Goal: Communication & Community: Share content

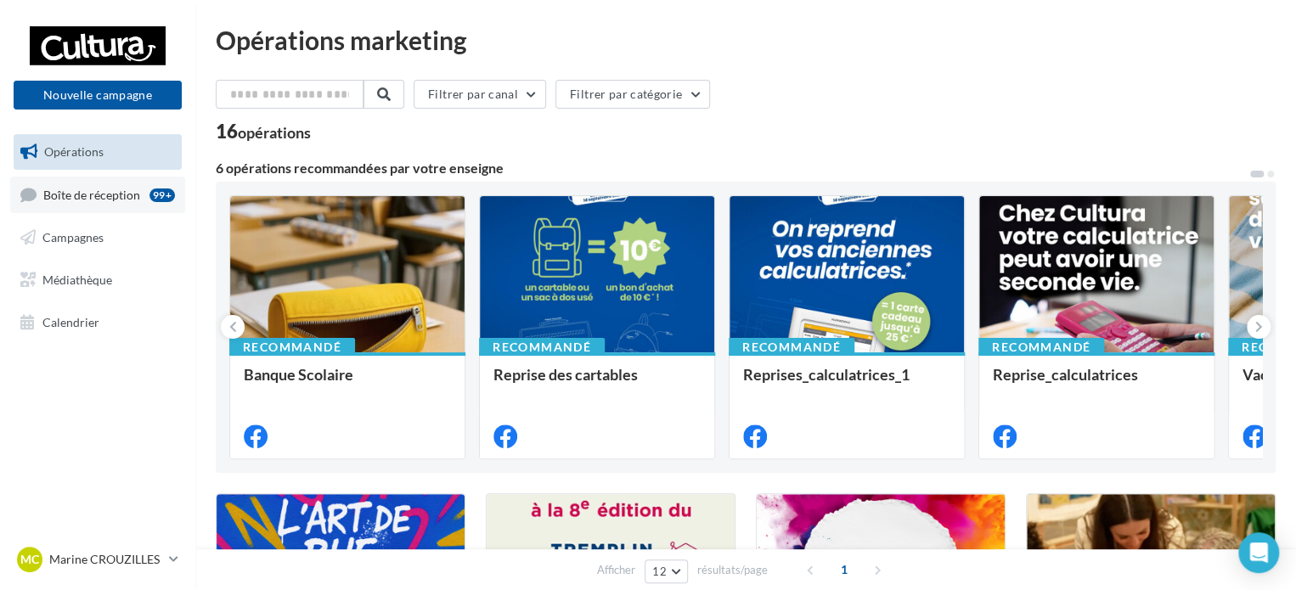
click at [132, 206] on link "Boîte de réception 99+" at bounding box center [97, 195] width 175 height 37
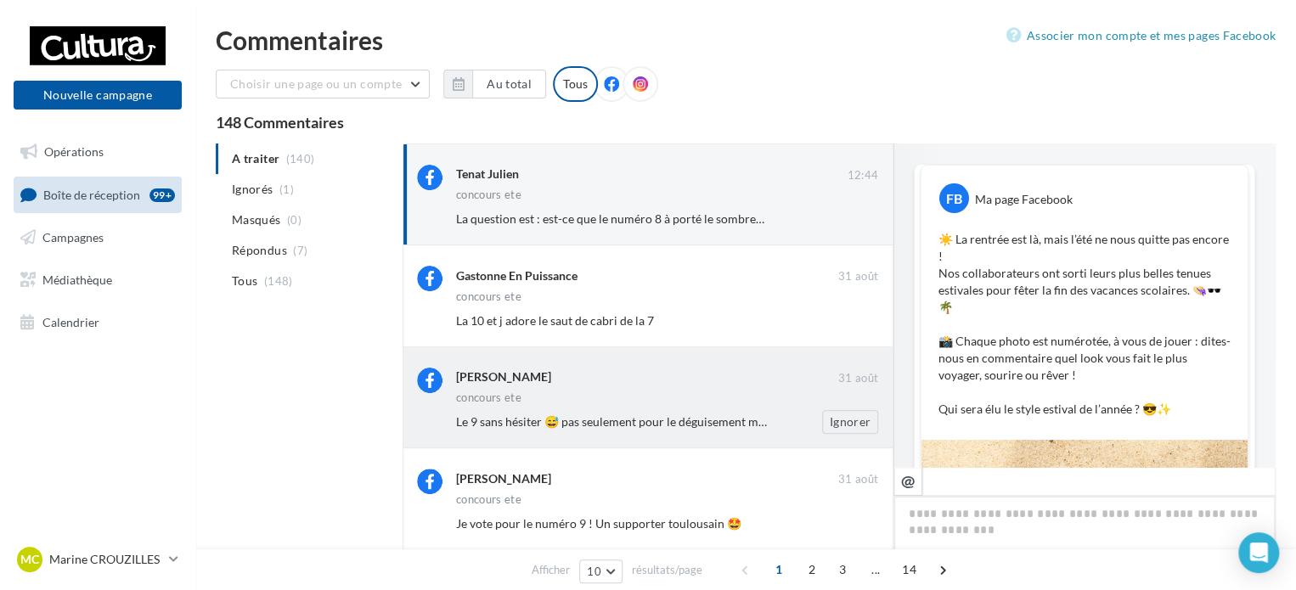
scroll to position [832, 0]
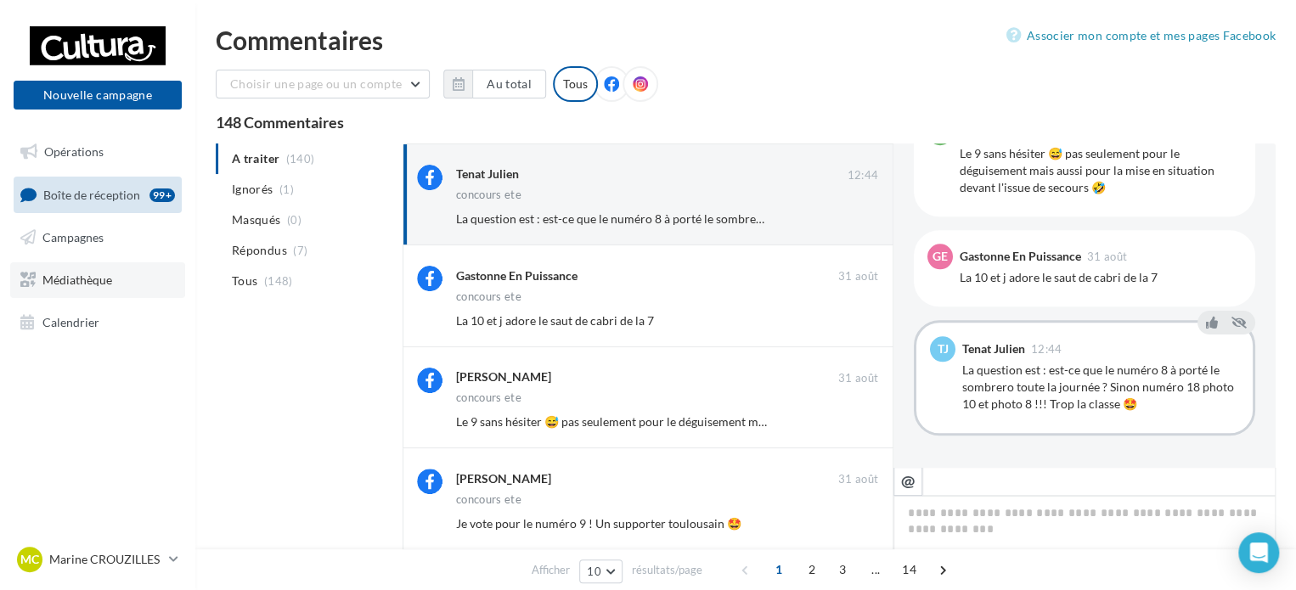
click at [96, 294] on link "Médiathèque" at bounding box center [97, 280] width 175 height 36
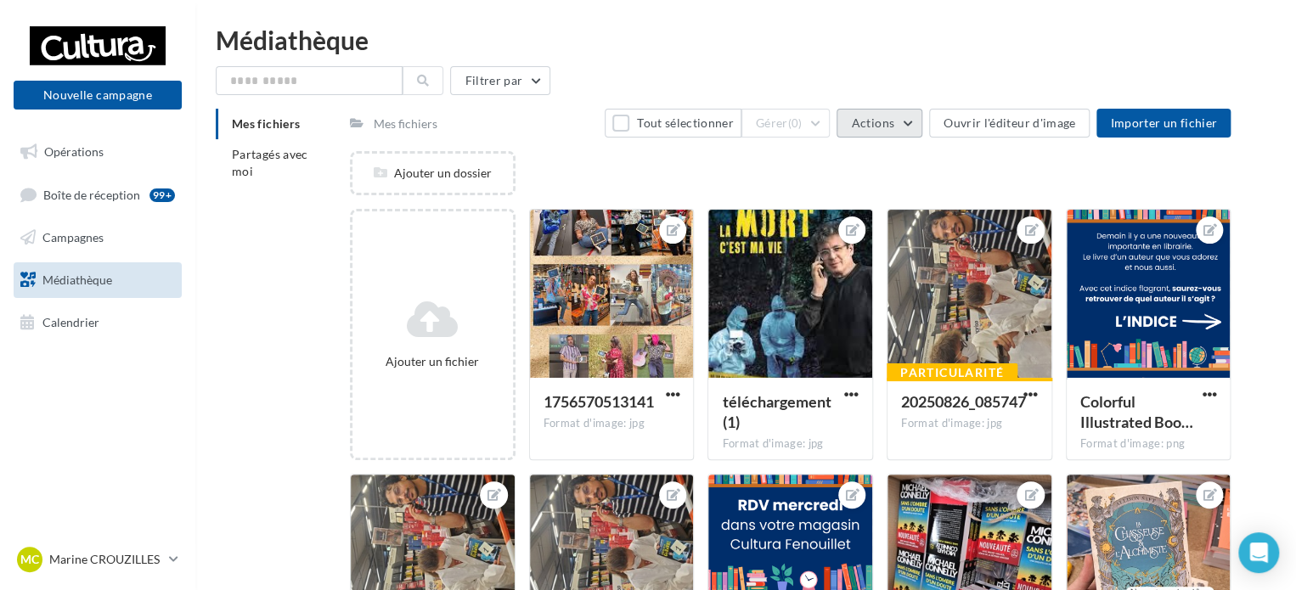
click at [908, 127] on button "Actions" at bounding box center [878, 123] width 85 height 29
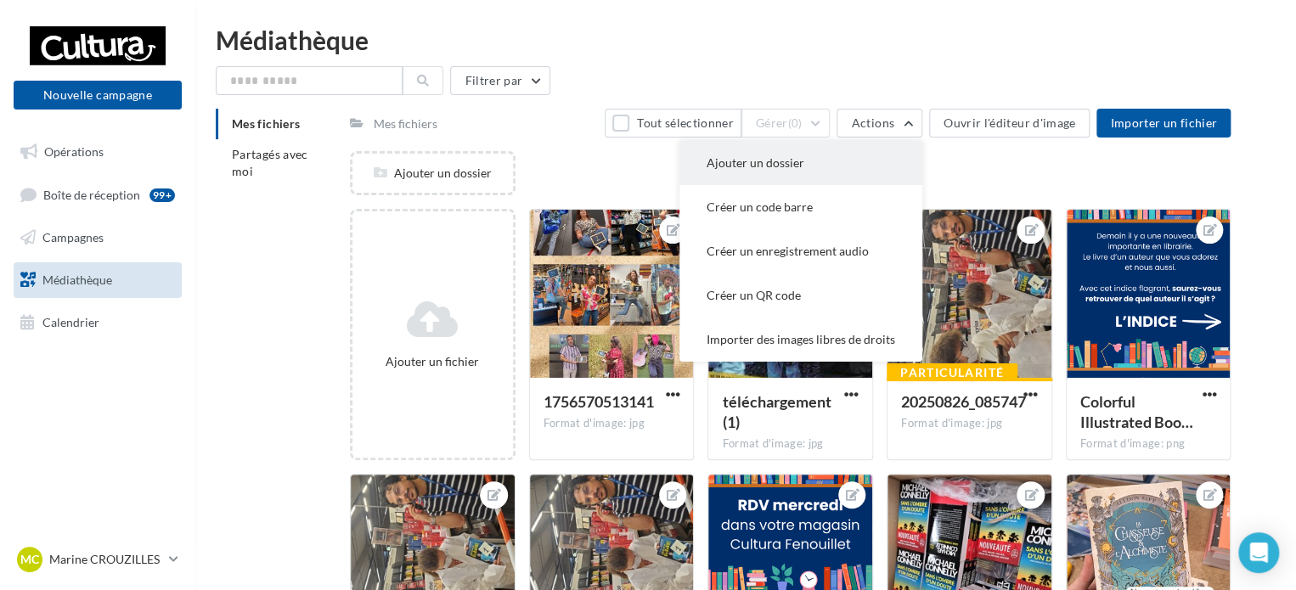
click at [806, 162] on button "Ajouter un dossier" at bounding box center [800, 163] width 243 height 44
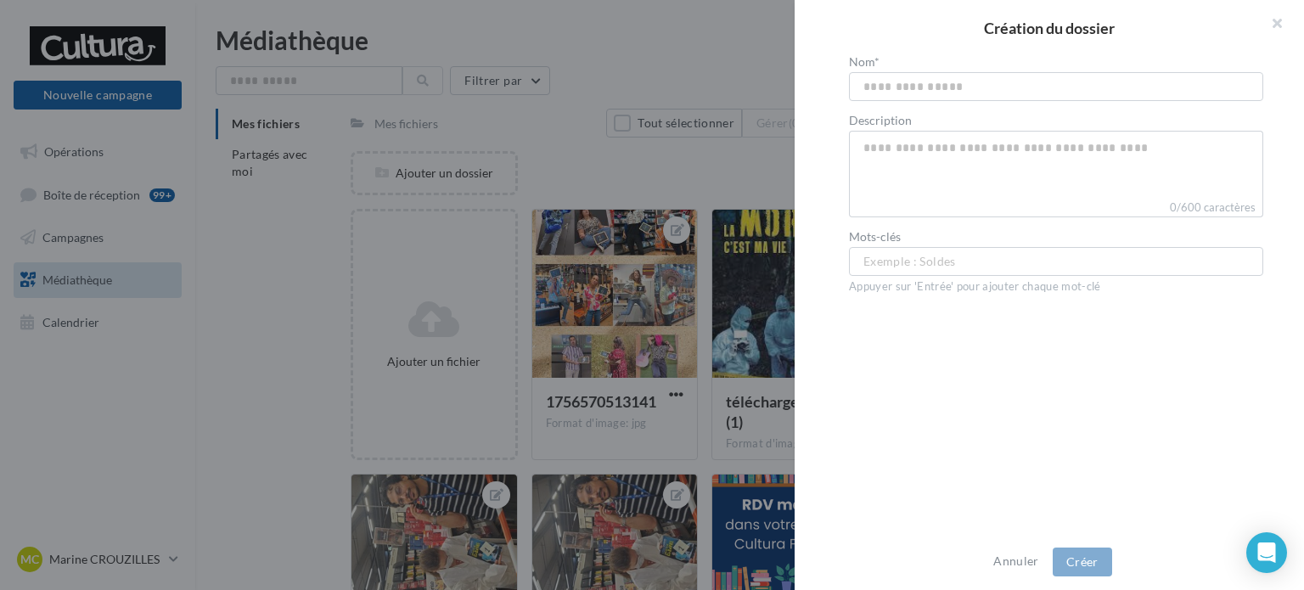
click at [907, 76] on input "text" at bounding box center [1056, 86] width 414 height 29
type input "**********"
click at [1071, 564] on button "Créer" at bounding box center [1082, 562] width 59 height 29
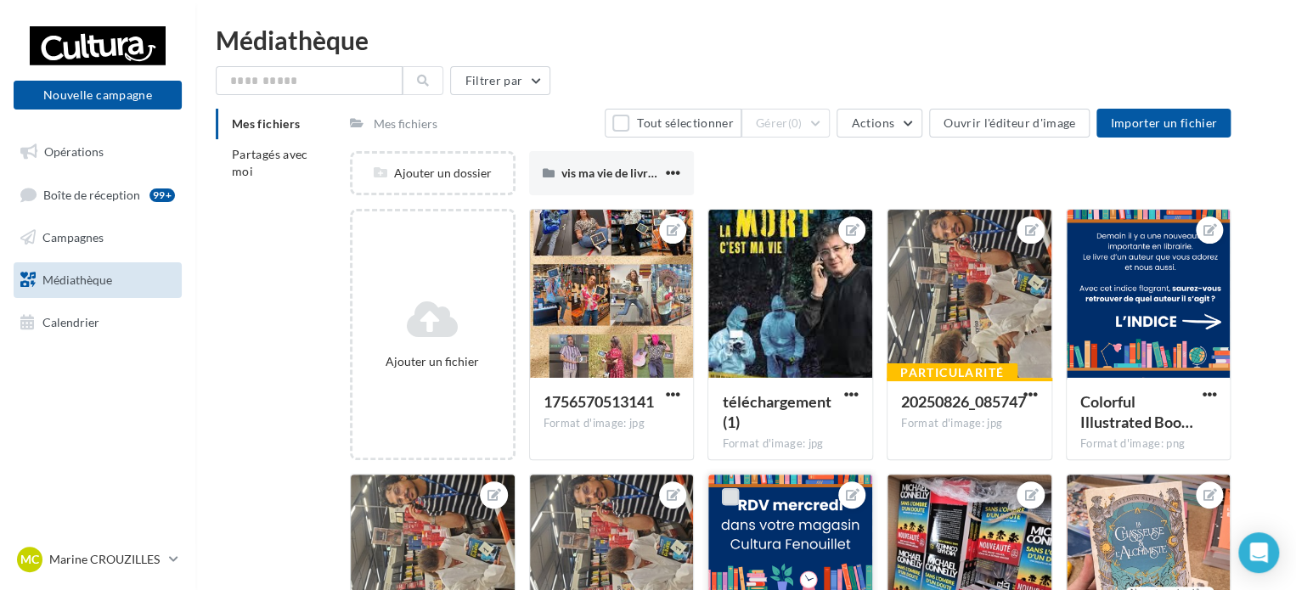
click at [727, 494] on label at bounding box center [730, 496] width 17 height 17
click at [890, 130] on button "Actions" at bounding box center [878, 123] width 85 height 29
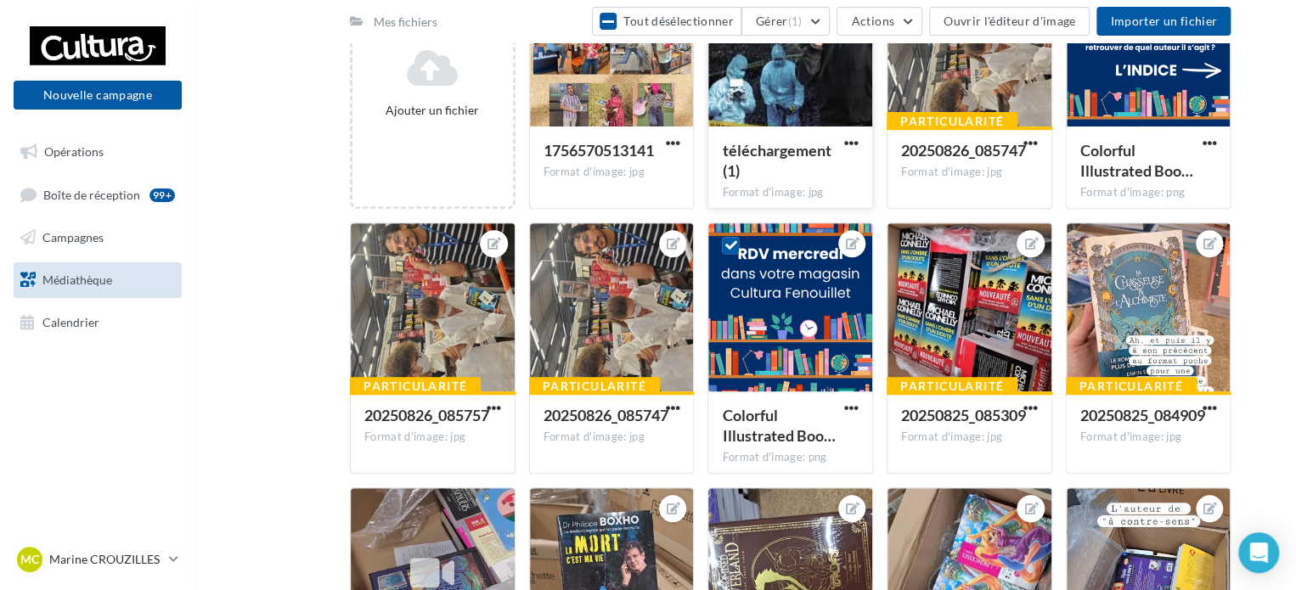
scroll to position [255, 0]
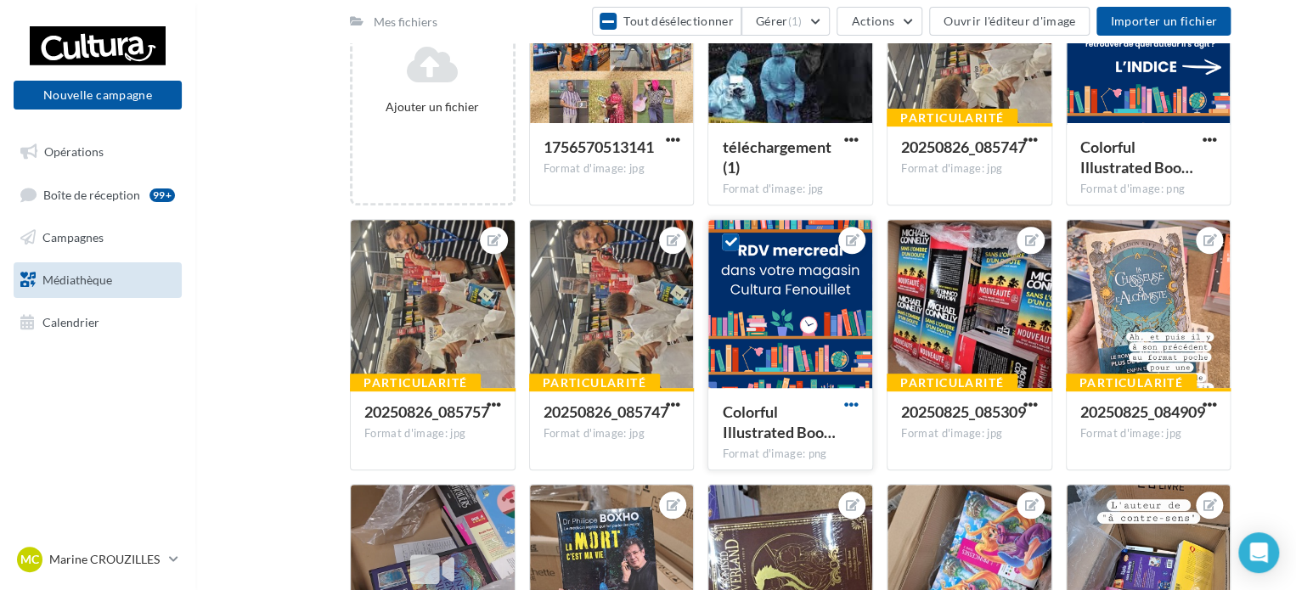
click at [850, 408] on span "button" at bounding box center [851, 404] width 14 height 14
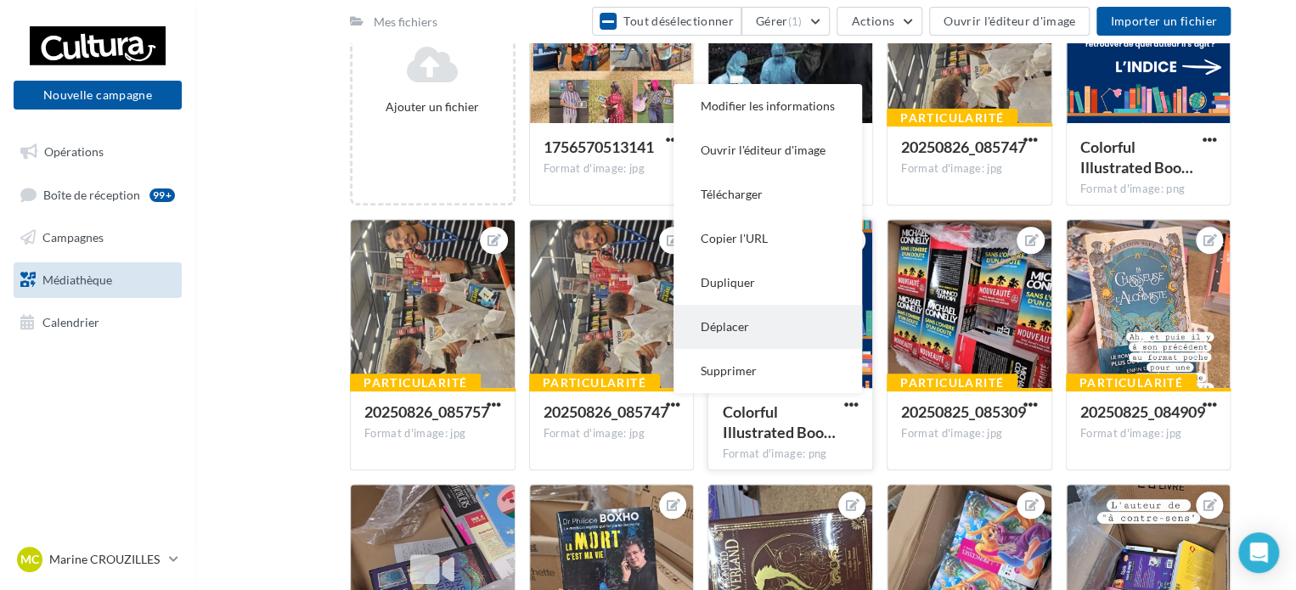
click at [745, 334] on button "Déplacer" at bounding box center [767, 327] width 188 height 44
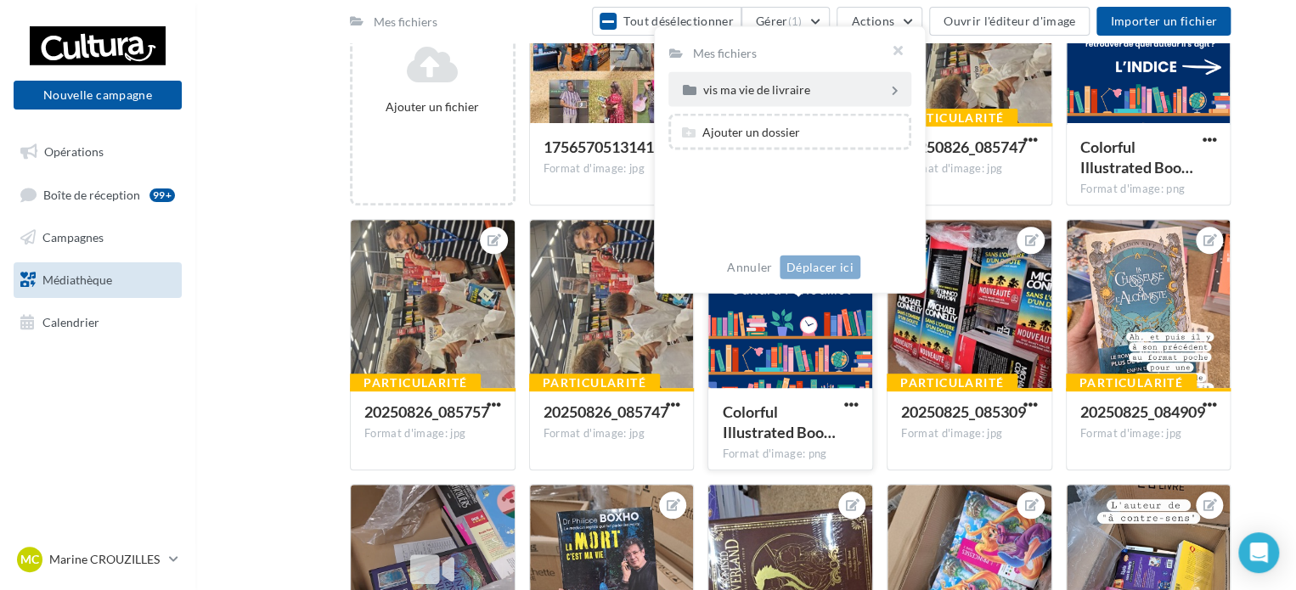
click at [772, 87] on div "vis ma vie de livraire" at bounding box center [794, 89] width 185 height 12
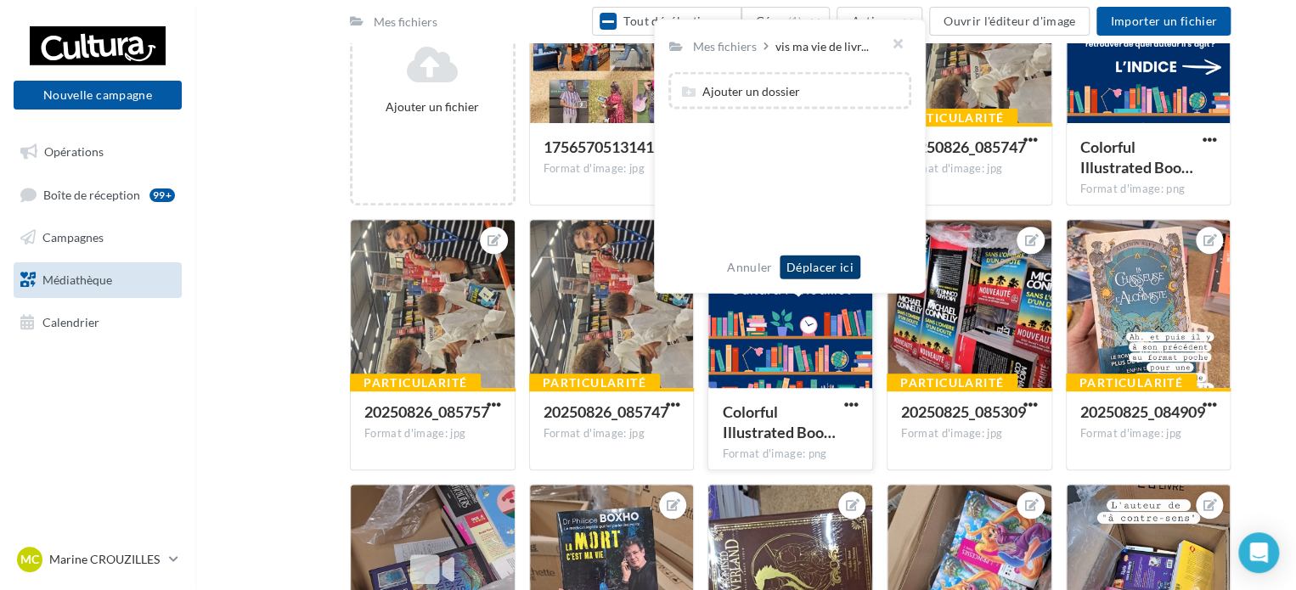
click at [822, 268] on button "Déplacer ici" at bounding box center [819, 268] width 81 height 24
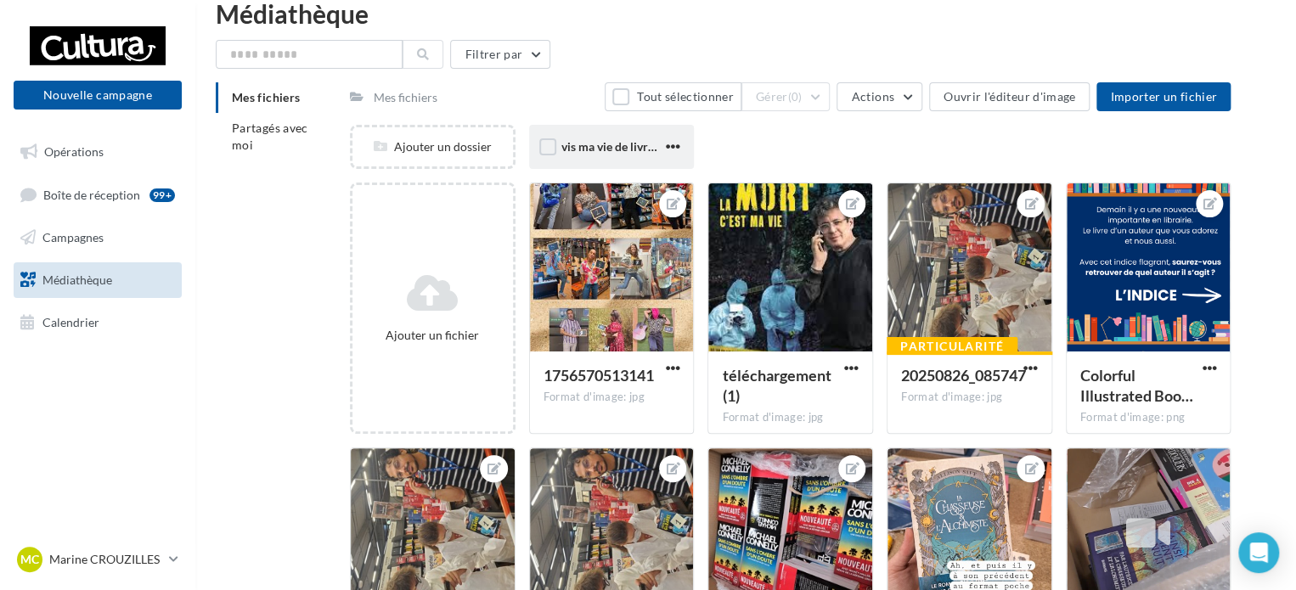
scroll to position [0, 0]
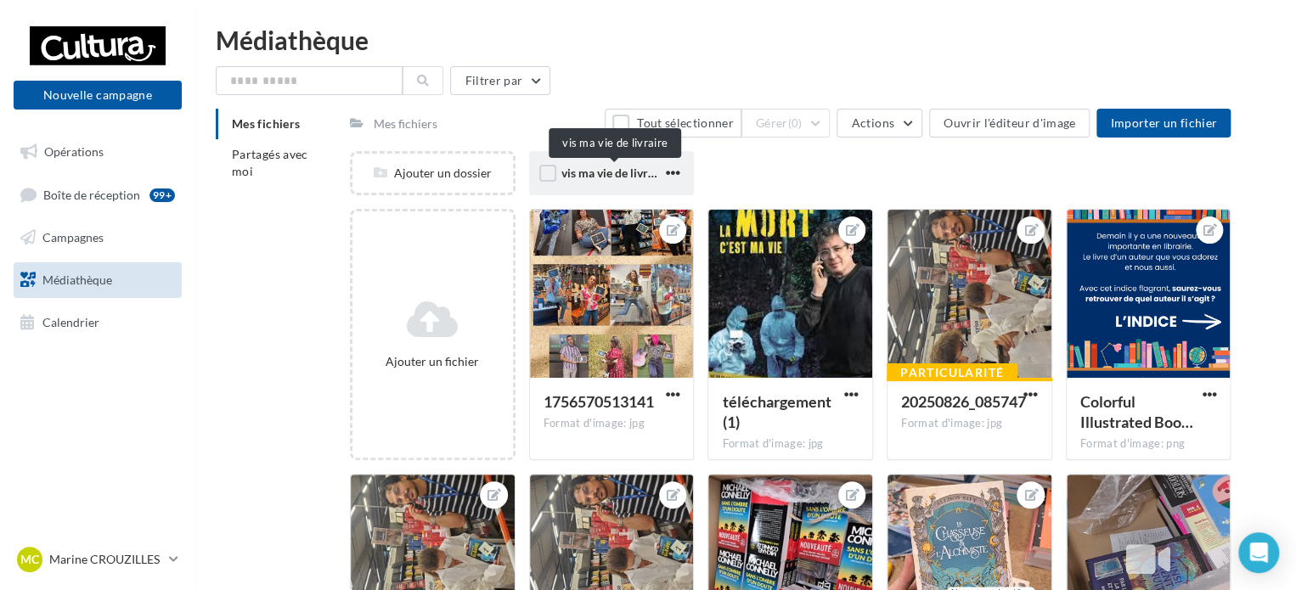
click at [599, 177] on span "vis ma vie de livraire" at bounding box center [614, 173] width 107 height 14
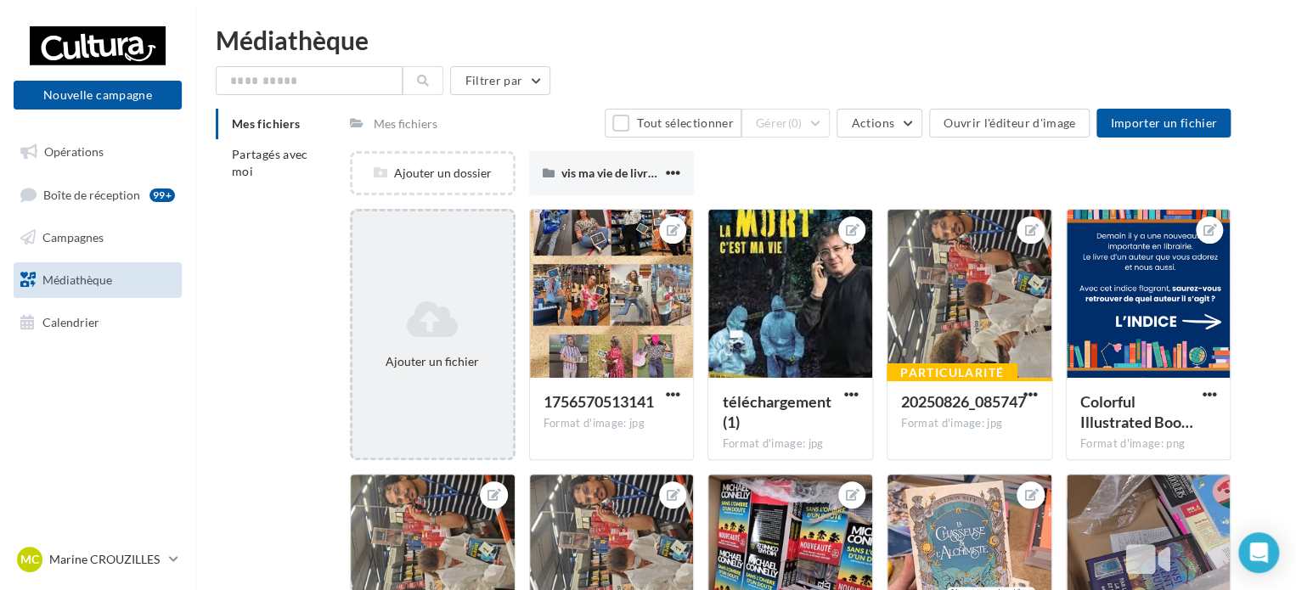
click at [419, 316] on icon at bounding box center [432, 319] width 147 height 41
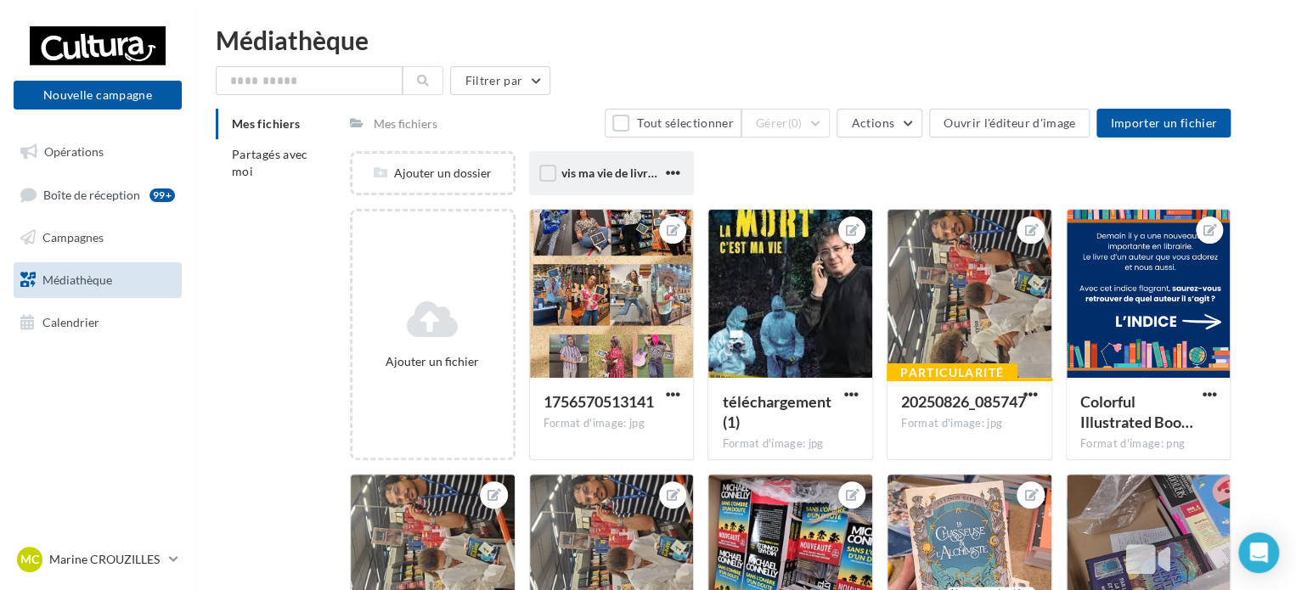
click at [594, 187] on div "vis ma vie de livraire" at bounding box center [612, 173] width 166 height 44
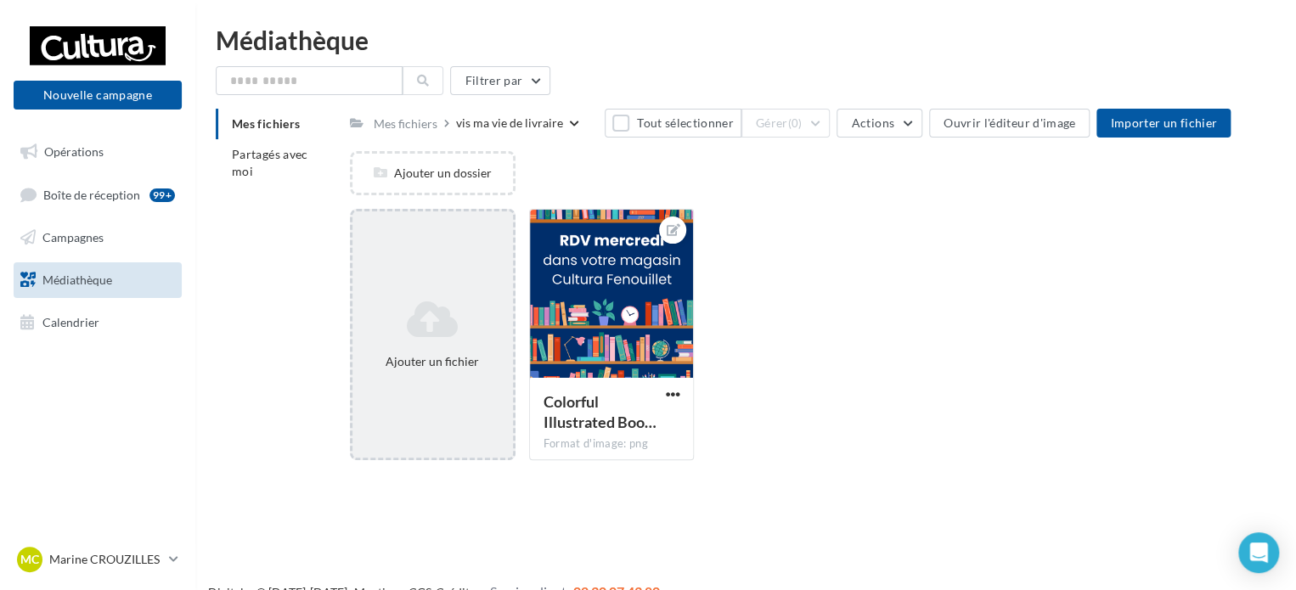
click at [448, 329] on icon at bounding box center [432, 319] width 147 height 41
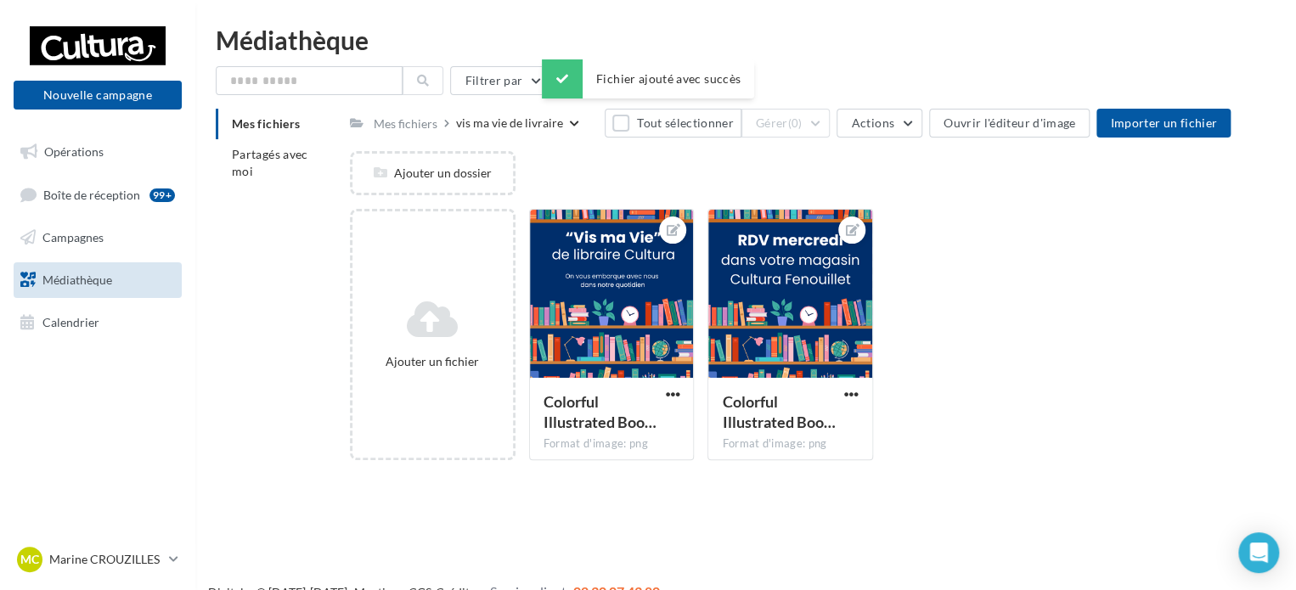
click at [956, 327] on div "Ajouter un fichier Colorful Illustrated Boo… Format d'image: png Colorful Illus…" at bounding box center [797, 341] width 894 height 265
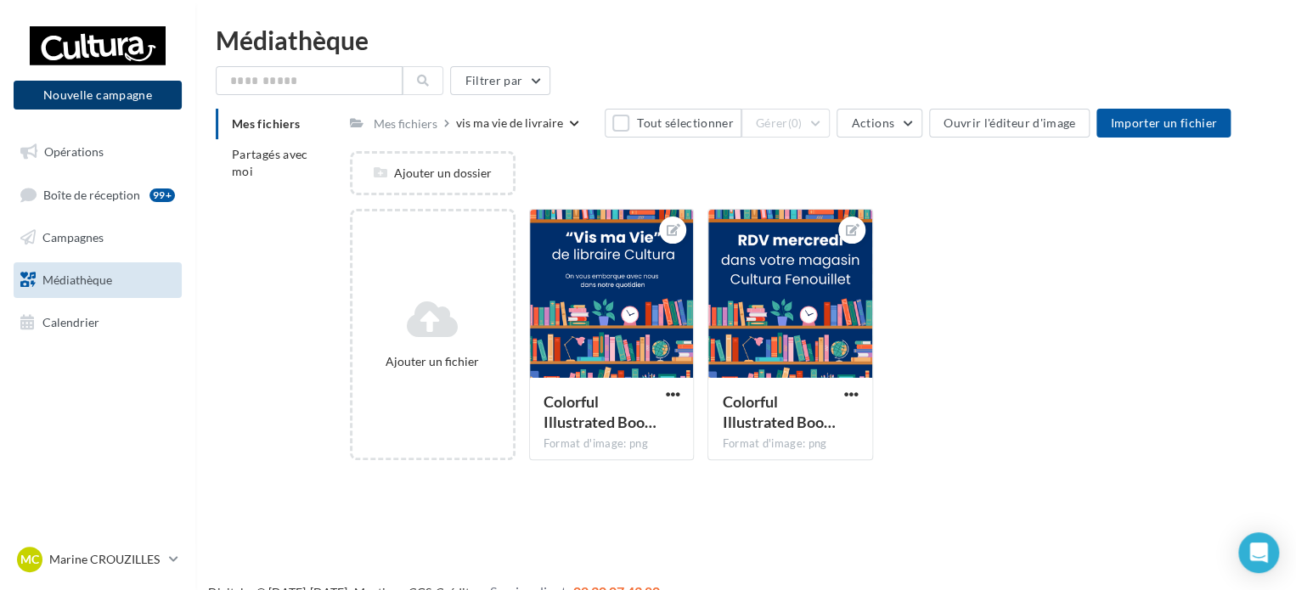
click at [143, 93] on button "Nouvelle campagne" at bounding box center [98, 95] width 168 height 29
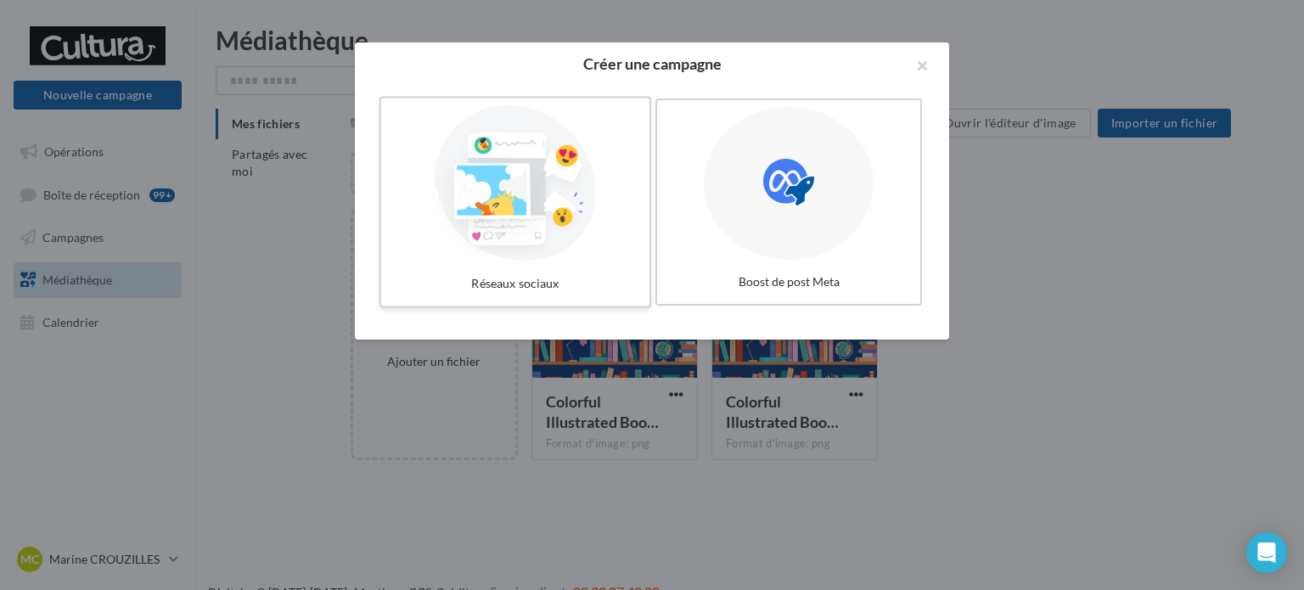
click at [631, 217] on div at bounding box center [515, 183] width 255 height 156
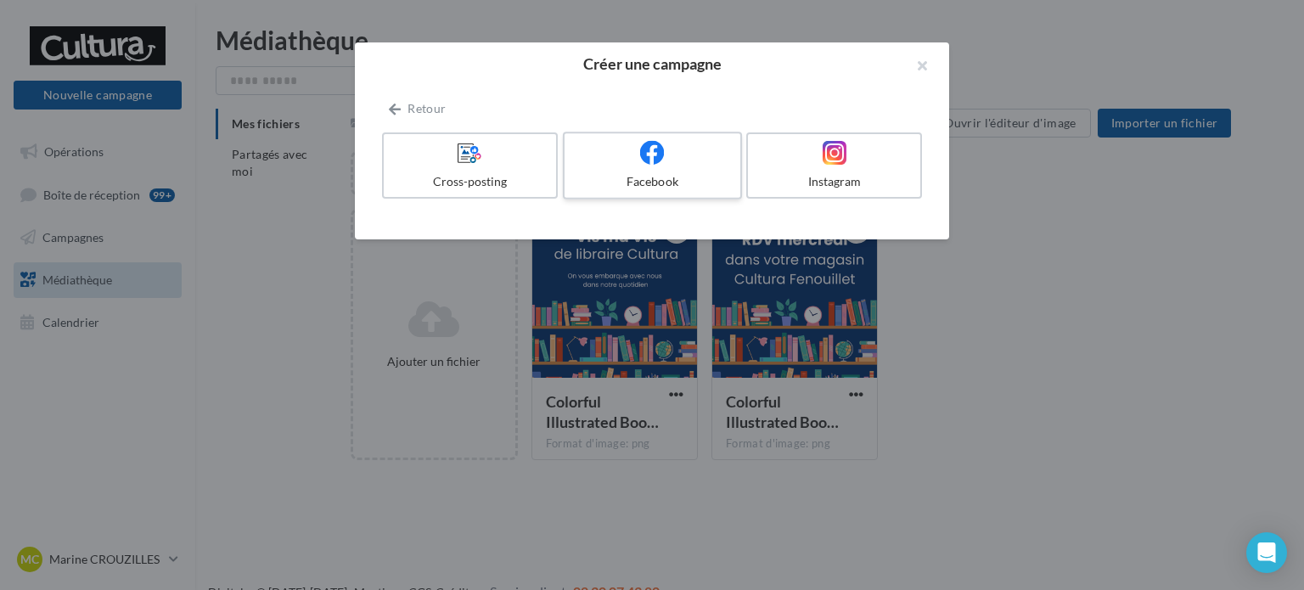
click at [652, 175] on div "Facebook" at bounding box center [651, 181] width 161 height 17
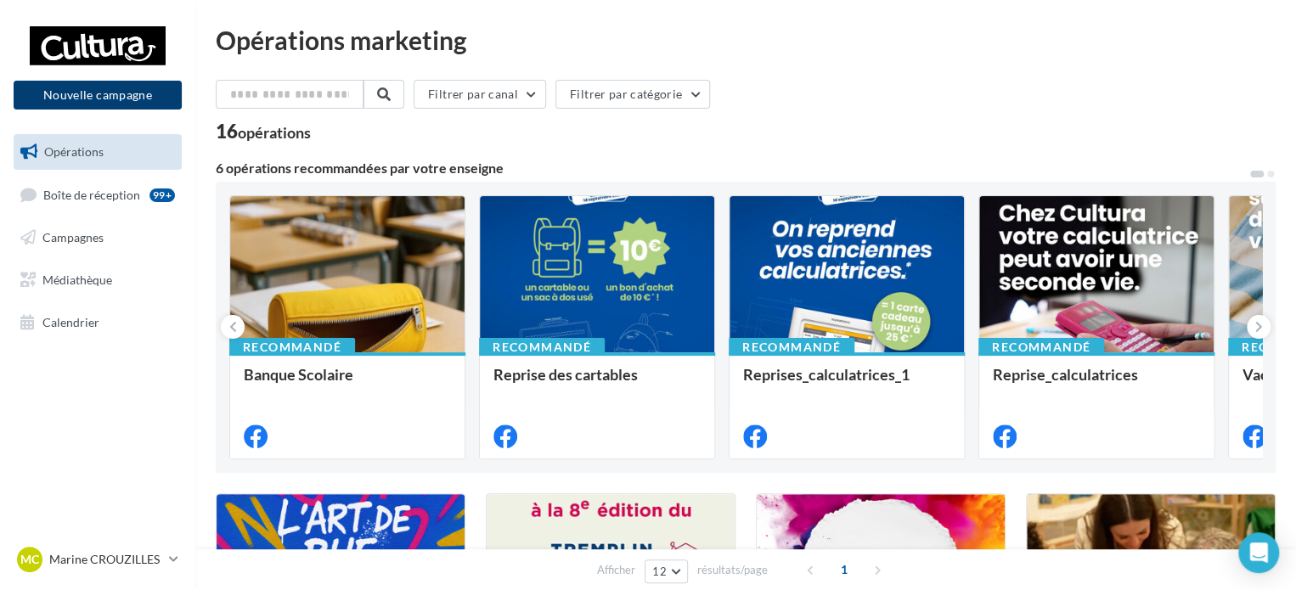
click at [135, 94] on button "Nouvelle campagne" at bounding box center [98, 95] width 168 height 29
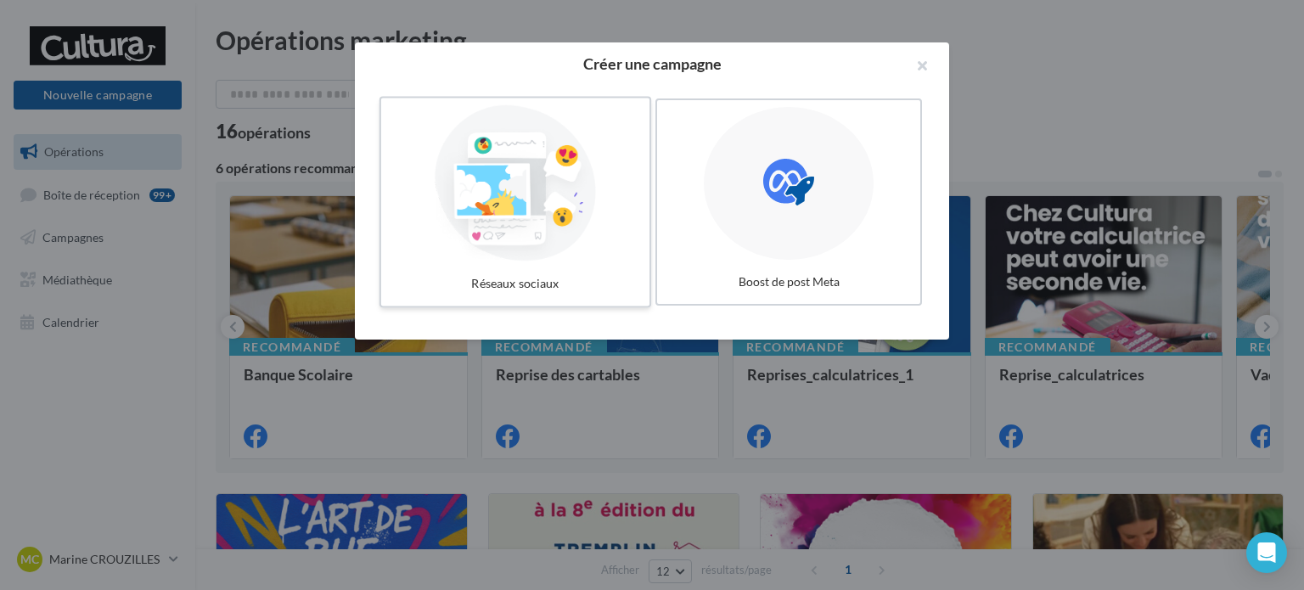
click at [561, 210] on div at bounding box center [515, 183] width 255 height 156
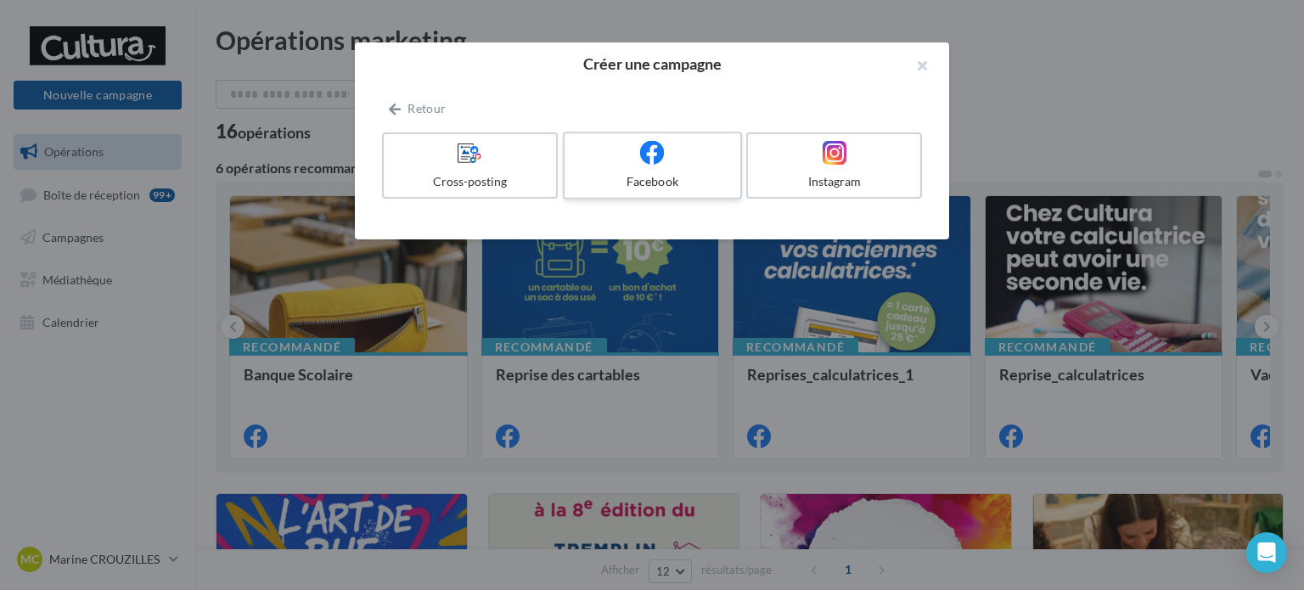
click at [632, 169] on label "Facebook" at bounding box center [652, 166] width 179 height 68
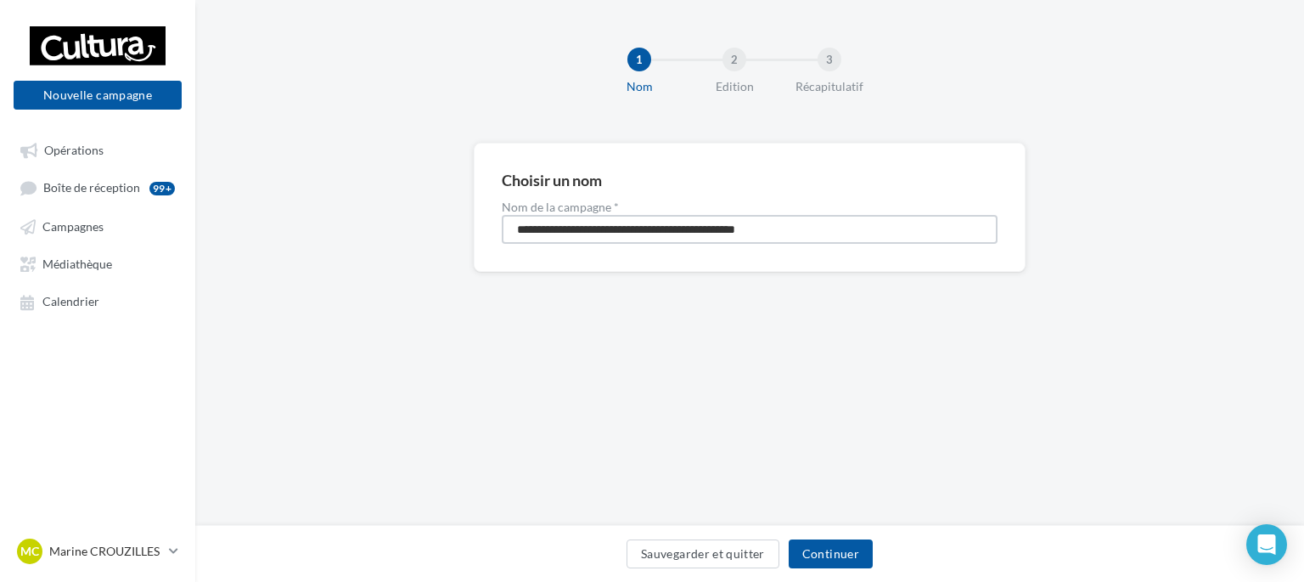
drag, startPoint x: 851, startPoint y: 230, endPoint x: 400, endPoint y: 239, distance: 450.9
click at [400, 239] on div "**********" at bounding box center [749, 234] width 1109 height 183
drag, startPoint x: 669, startPoint y: 228, endPoint x: 520, endPoint y: 233, distance: 149.5
click at [520, 233] on input "**********" at bounding box center [750, 229] width 496 height 29
click at [659, 231] on input "**********" at bounding box center [750, 229] width 496 height 29
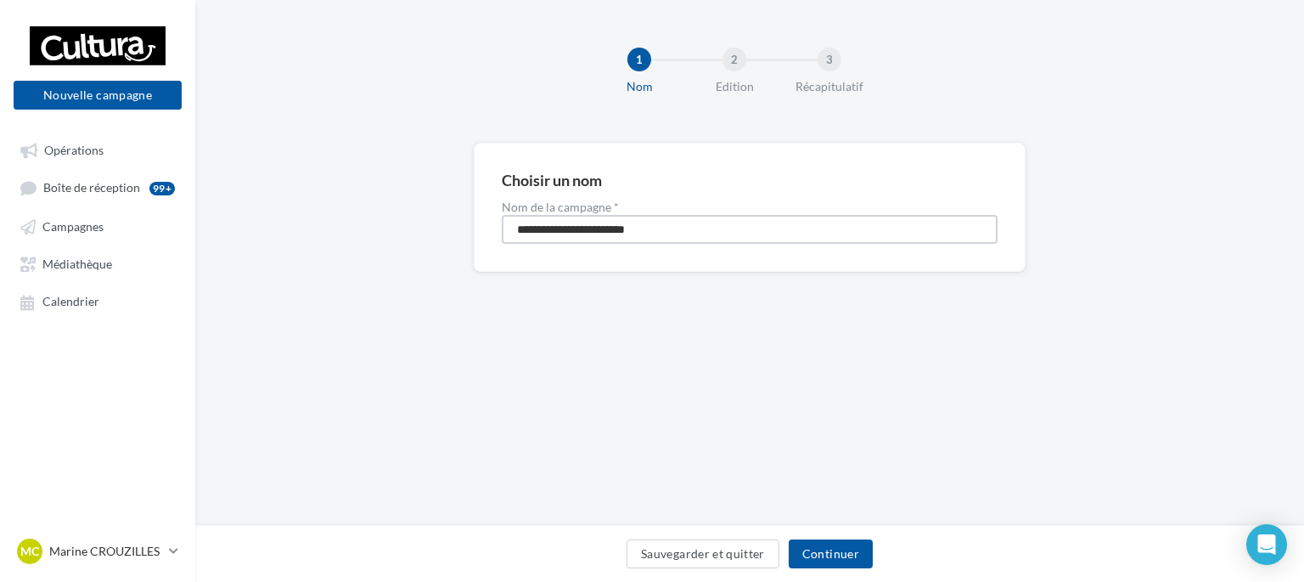
drag, startPoint x: 661, startPoint y: 232, endPoint x: 515, endPoint y: 228, distance: 145.2
click at [515, 228] on input "**********" at bounding box center [750, 229] width 496 height 29
click at [683, 232] on input "**********" at bounding box center [750, 229] width 496 height 29
type input "**********"
click at [834, 553] on button "Continuer" at bounding box center [831, 553] width 84 height 29
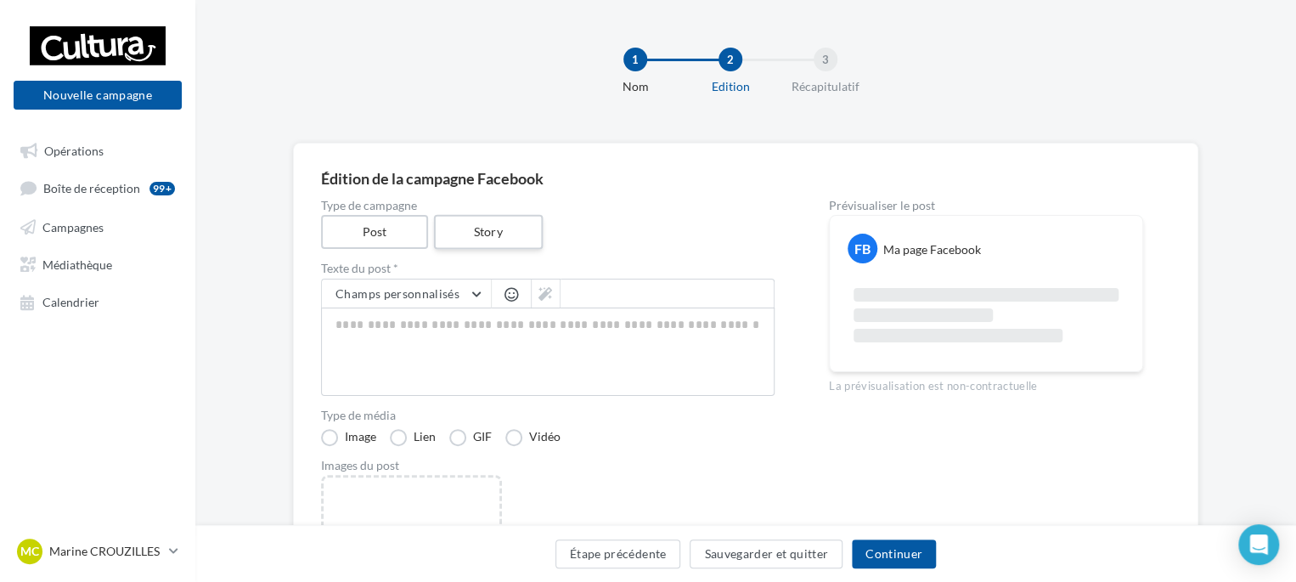
click at [472, 237] on label "Story" at bounding box center [487, 232] width 109 height 35
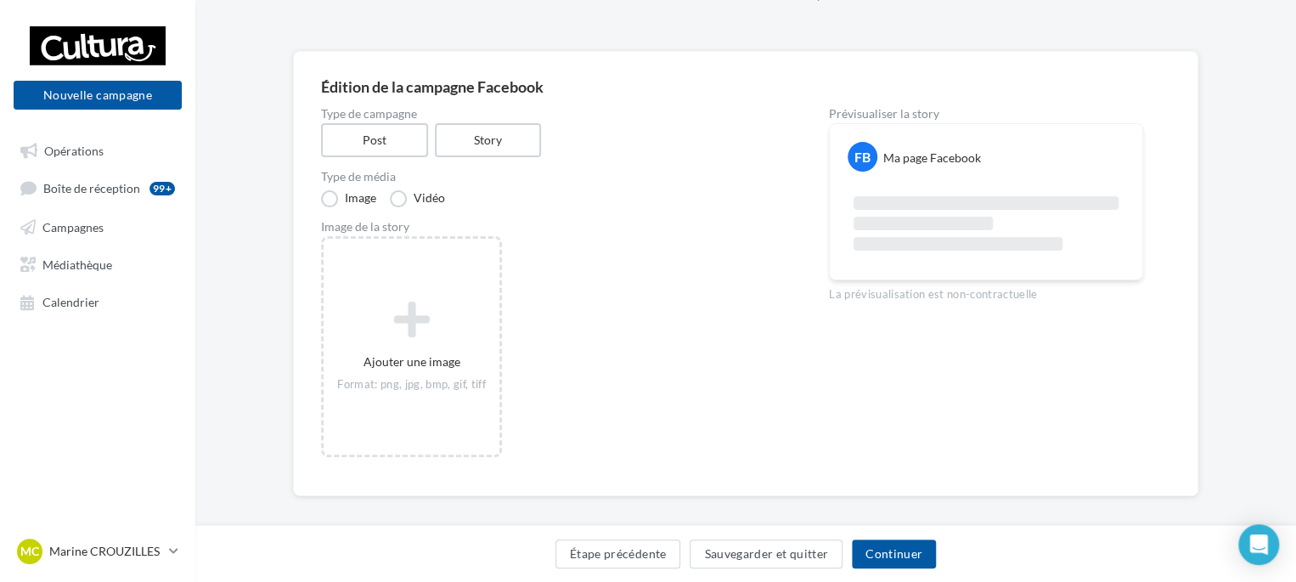
scroll to position [105, 0]
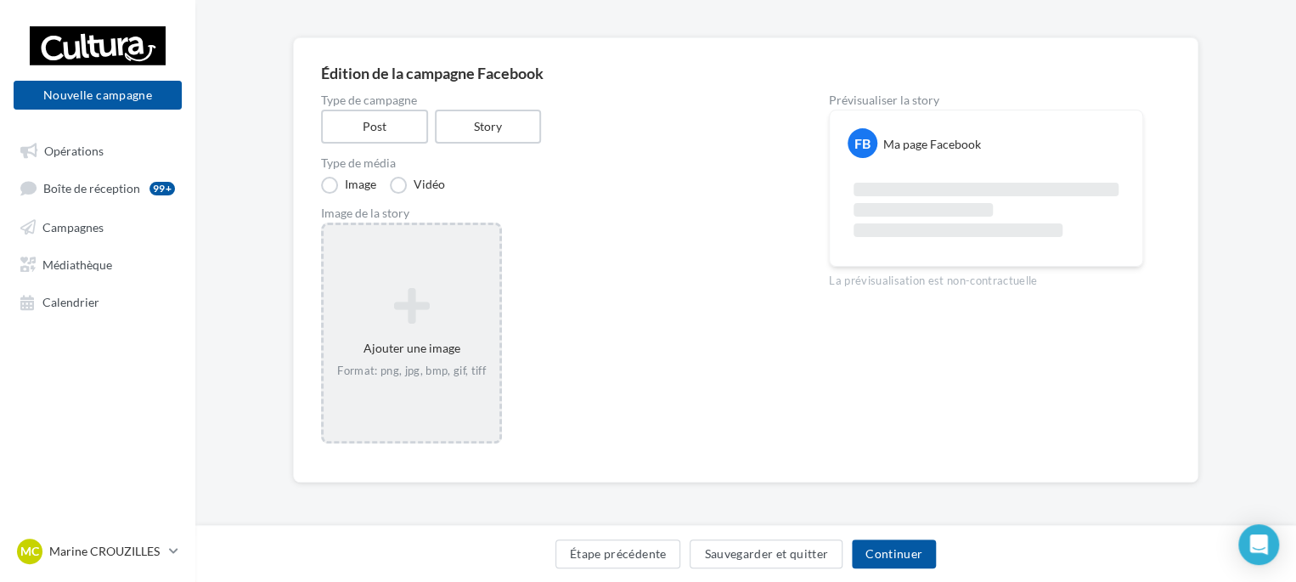
click at [429, 301] on icon at bounding box center [411, 305] width 162 height 41
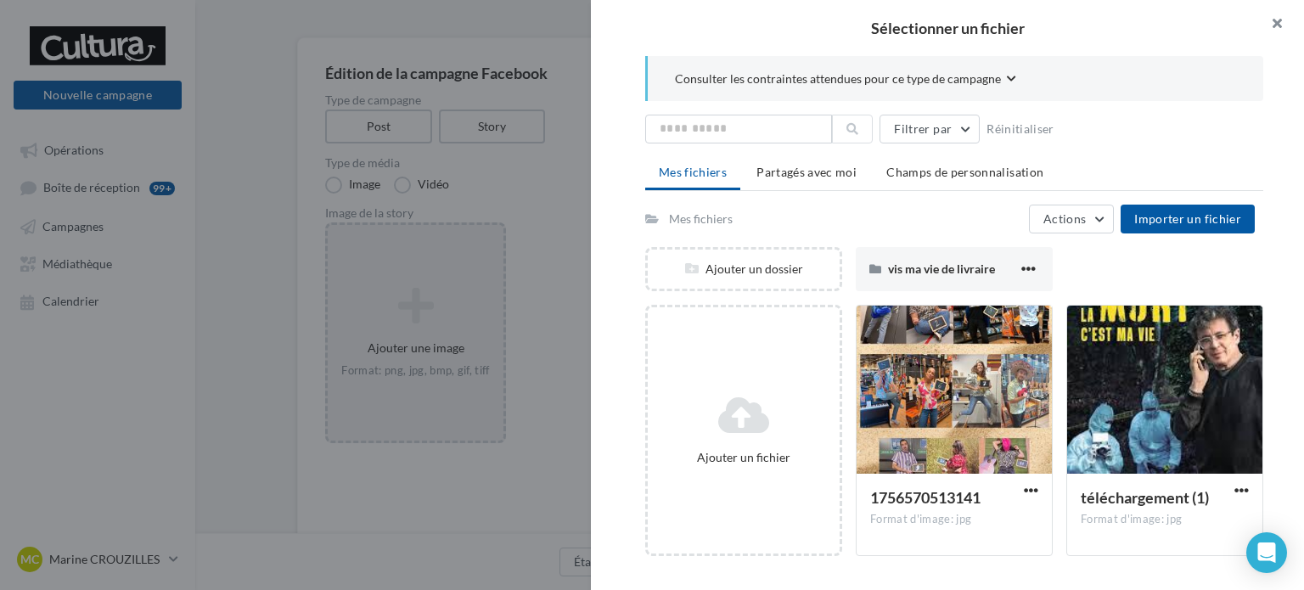
click at [1278, 23] on button "button" at bounding box center [1270, 25] width 68 height 51
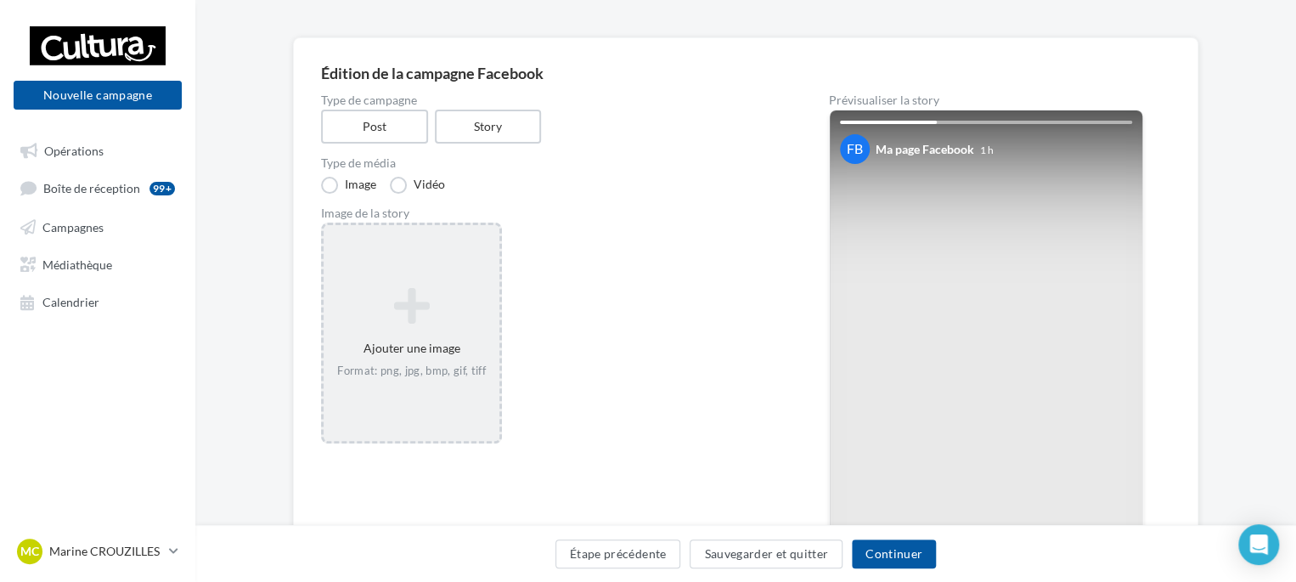
click at [670, 151] on div "Type de campagne Post Story Type de média Image Vidéo Image de la story Ajouter…" at bounding box center [547, 398] width 453 height 608
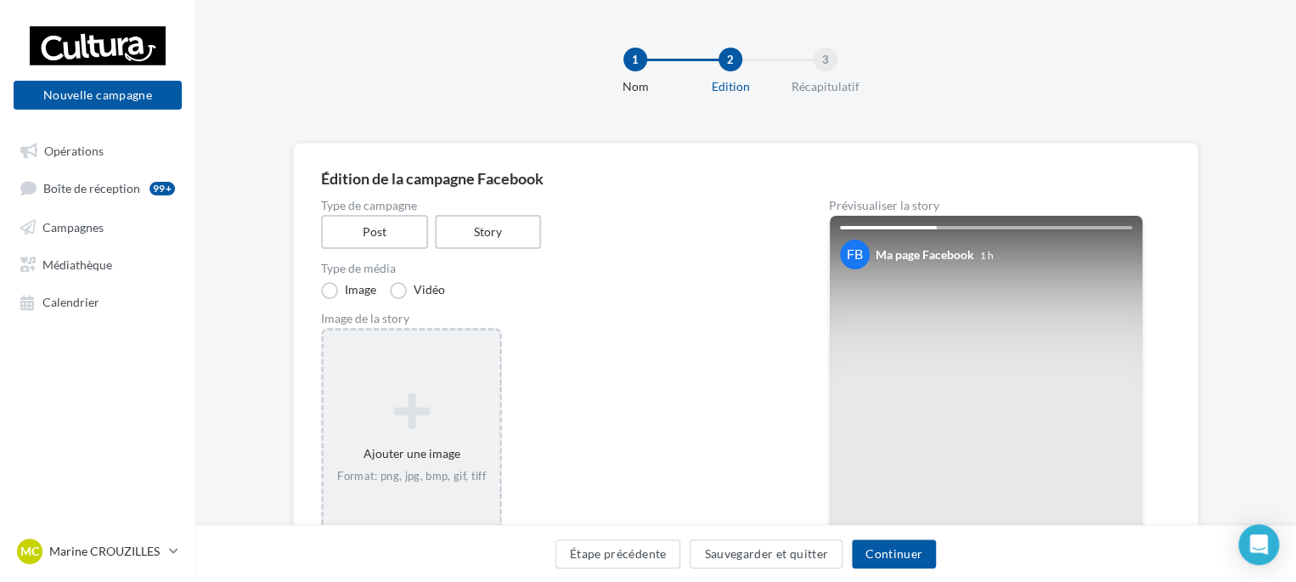
scroll to position [255, 0]
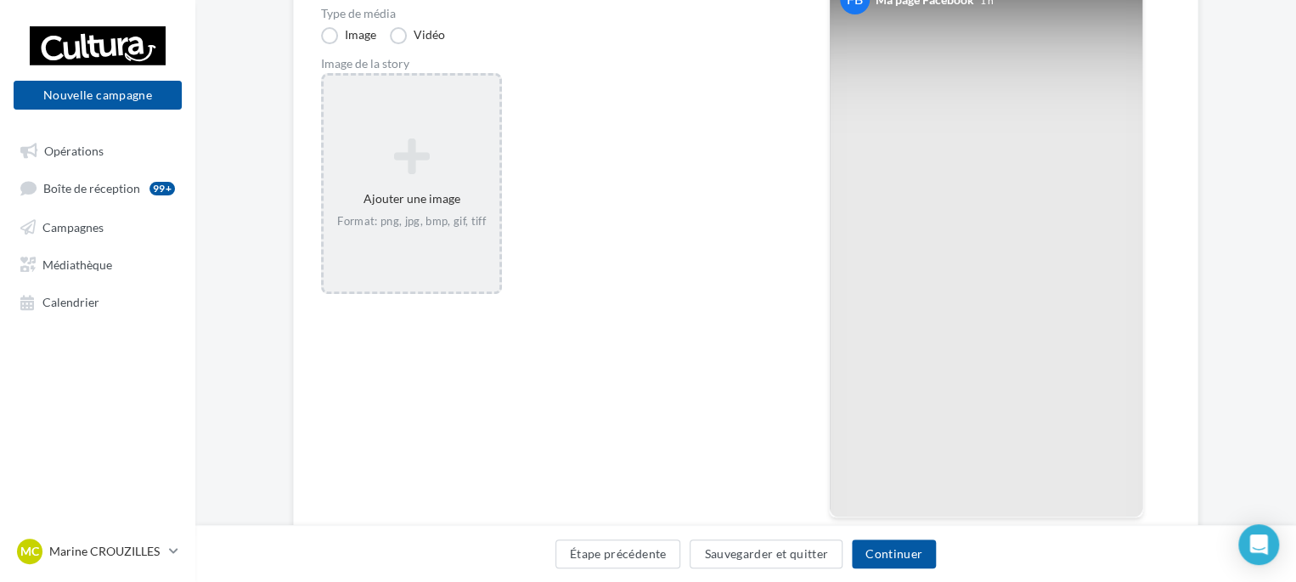
click at [428, 161] on icon at bounding box center [411, 156] width 162 height 41
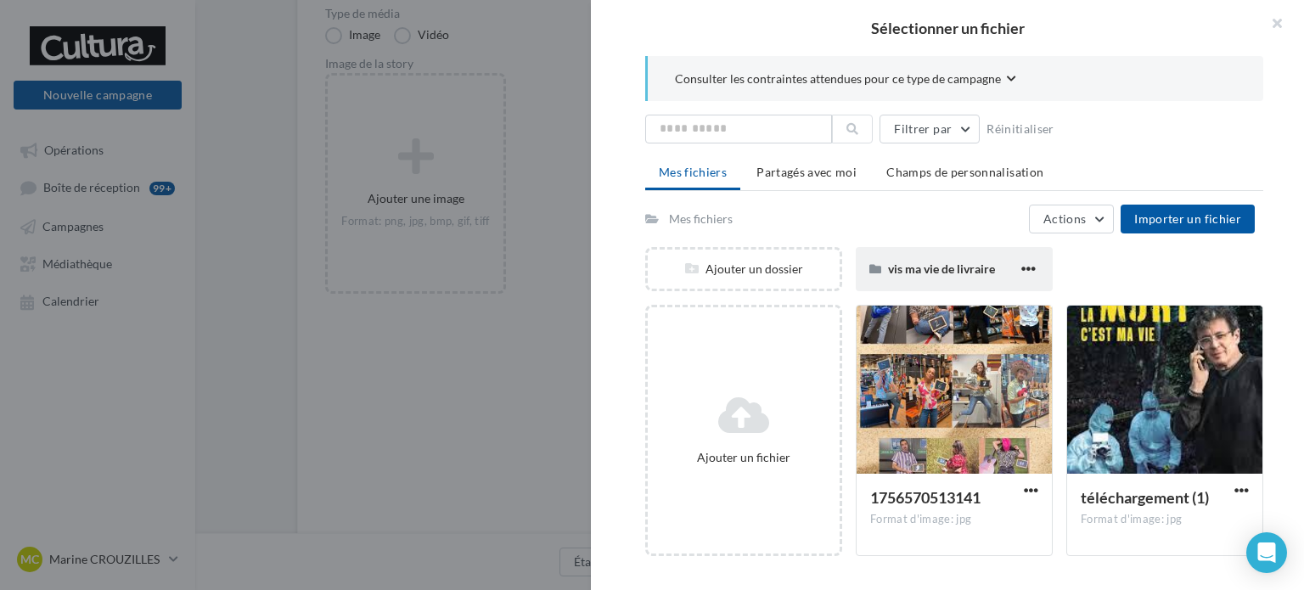
click at [931, 261] on div "vis ma vie de livraire" at bounding box center [953, 269] width 130 height 17
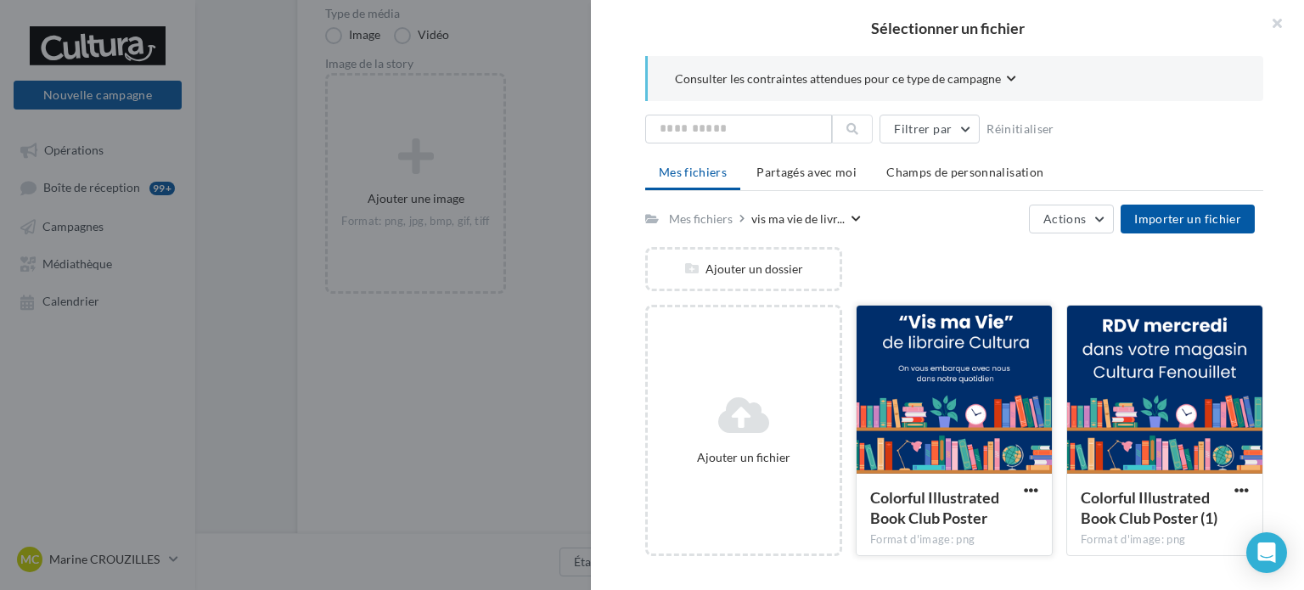
click at [971, 375] on div at bounding box center [954, 391] width 195 height 170
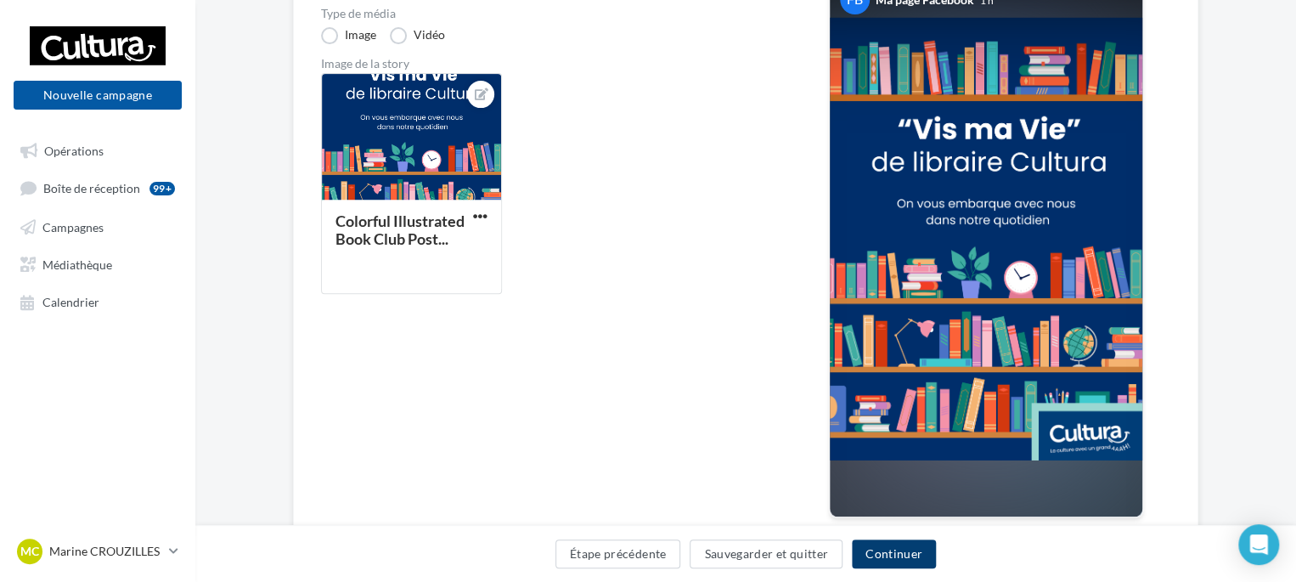
click at [917, 546] on button "Continuer" at bounding box center [894, 553] width 84 height 29
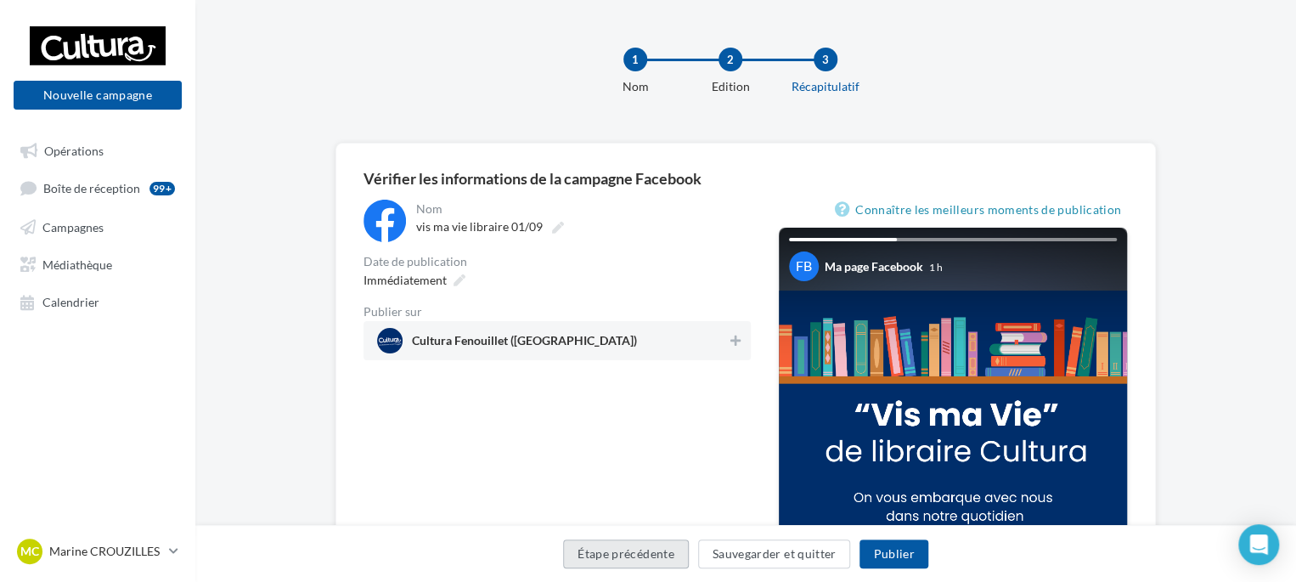
click at [666, 565] on button "Étape précédente" at bounding box center [626, 553] width 126 height 29
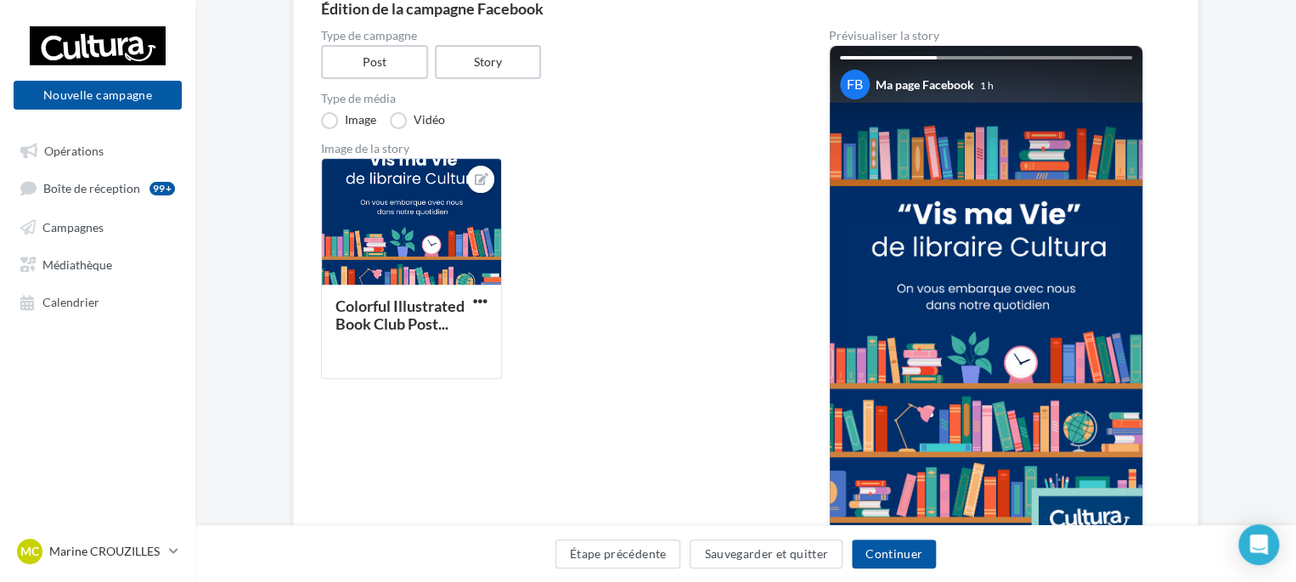
scroll to position [255, 0]
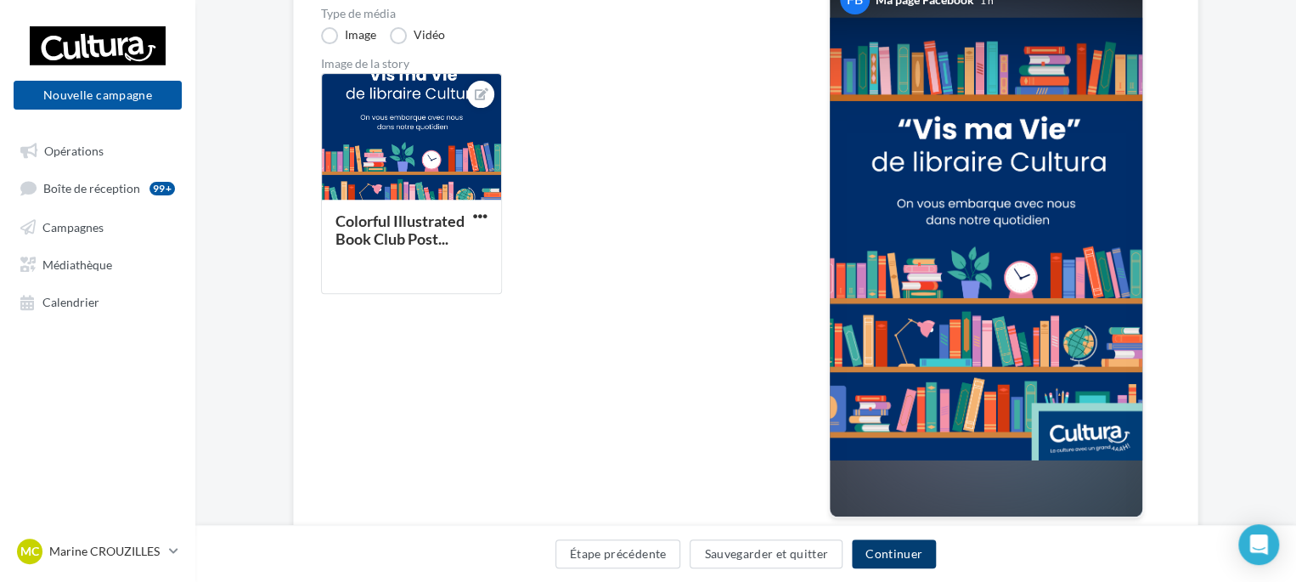
click at [898, 553] on button "Continuer" at bounding box center [894, 553] width 84 height 29
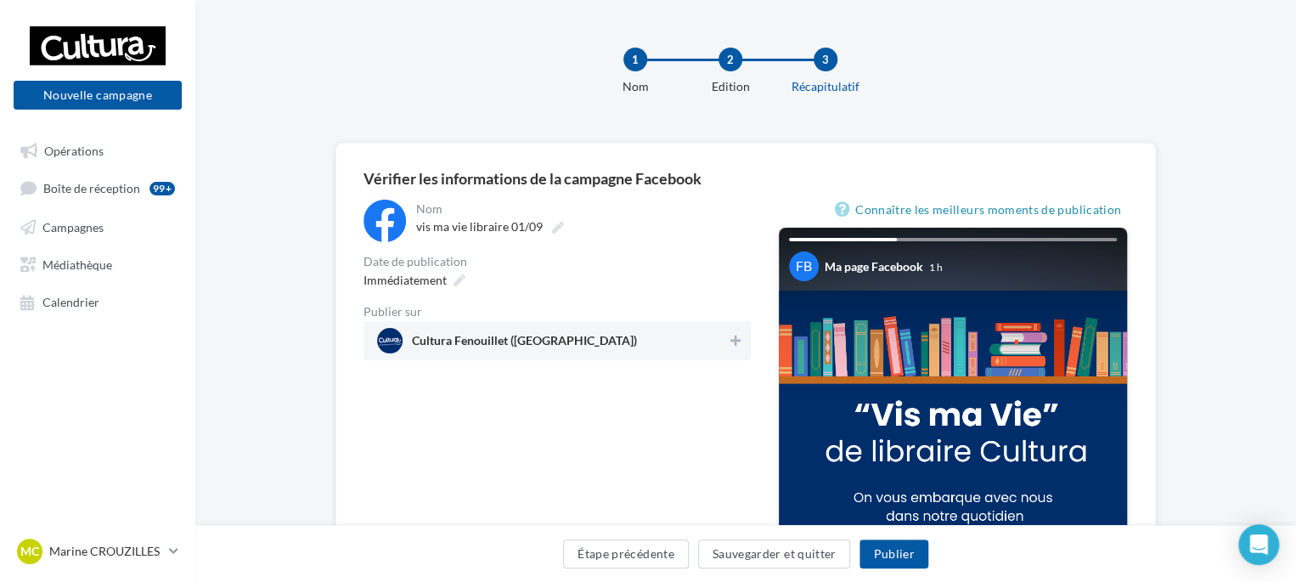
click at [675, 334] on span "Cultura Fenouillet (Fenouillet)" at bounding box center [552, 340] width 350 height 25
click at [891, 556] on button "Publier" at bounding box center [893, 553] width 68 height 29
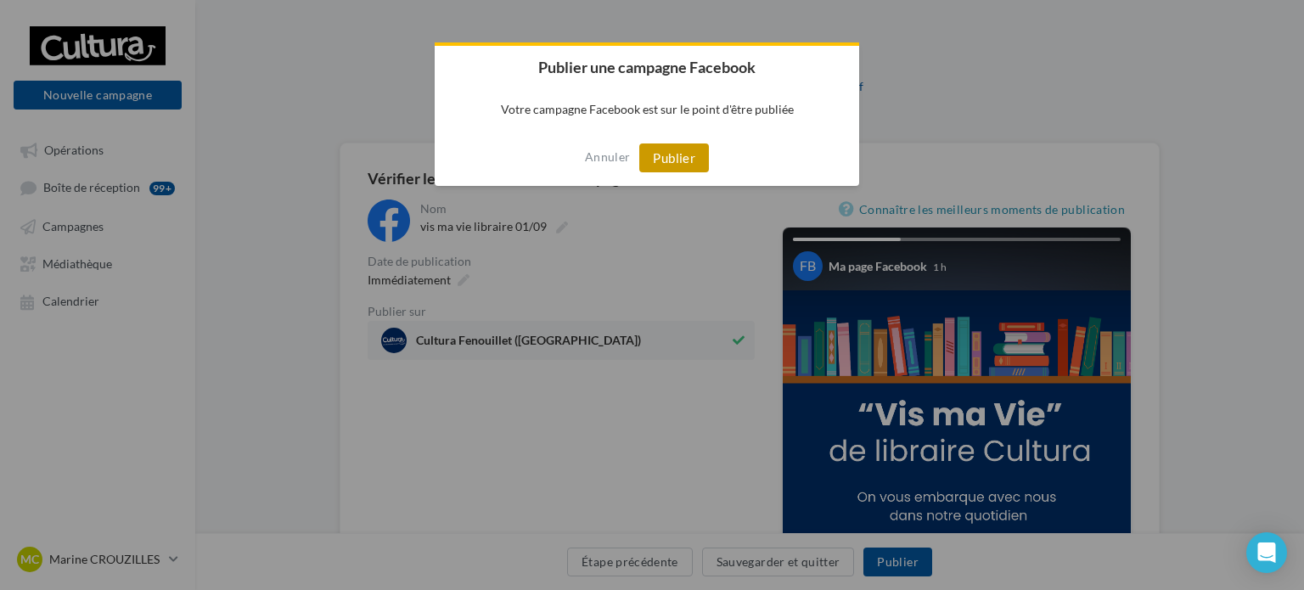
click at [676, 149] on button "Publier" at bounding box center [674, 157] width 70 height 29
